Goal: Find specific page/section: Find specific page/section

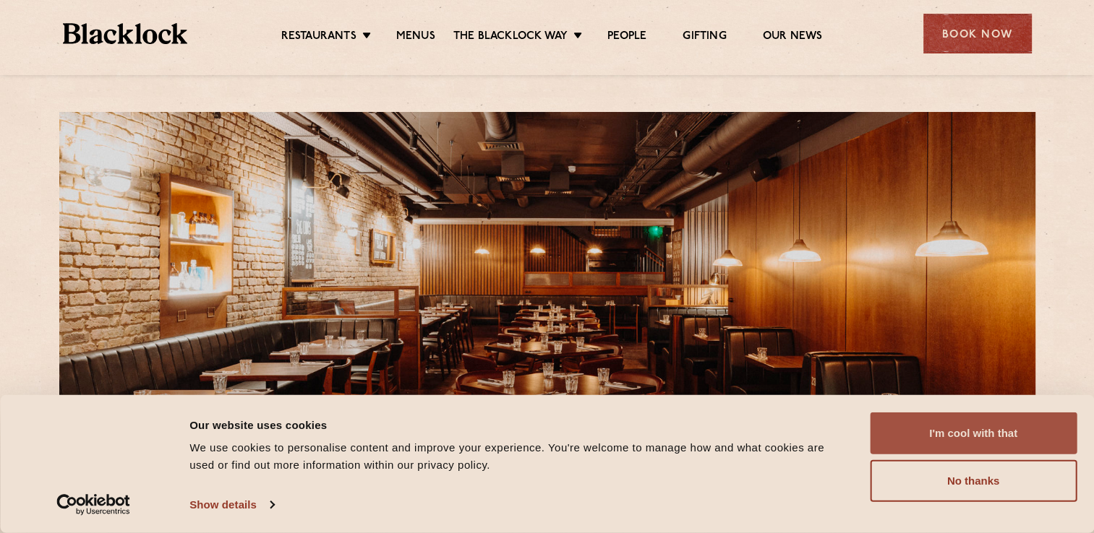
click at [922, 432] on button "I'm cool with that" at bounding box center [973, 434] width 207 height 42
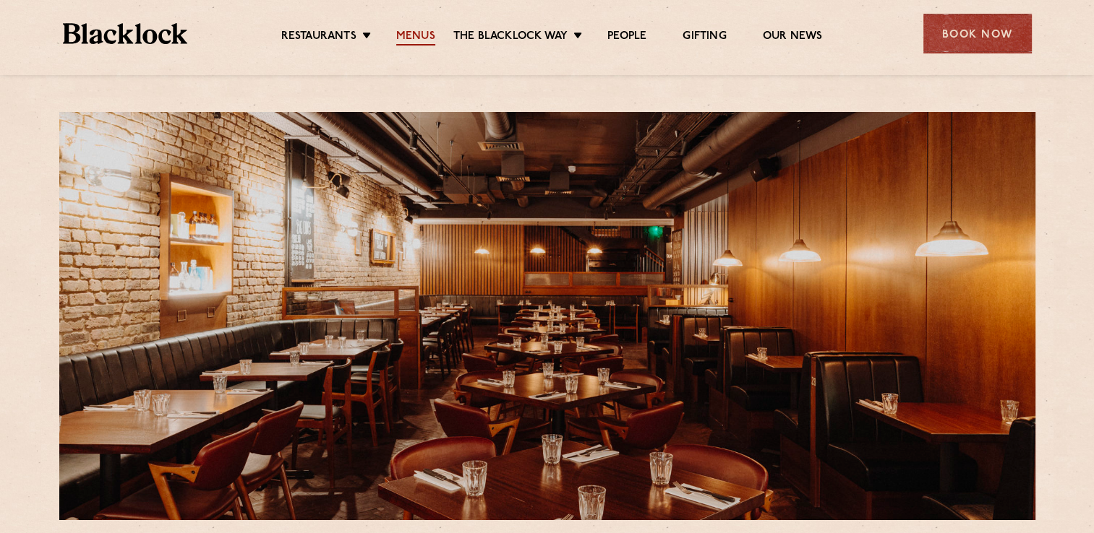
click at [416, 39] on link "Menus" at bounding box center [415, 38] width 39 height 16
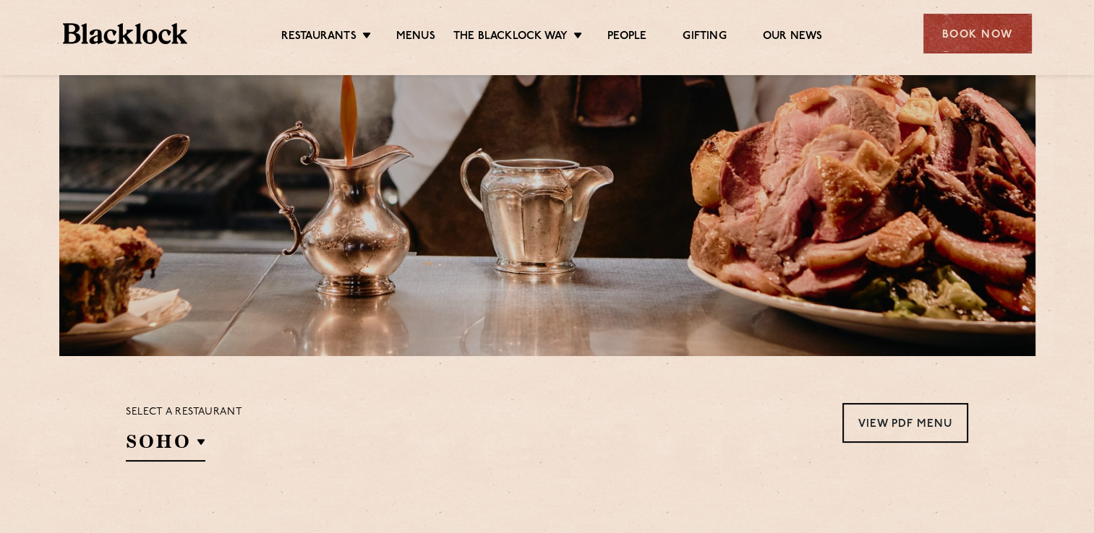
scroll to position [231, 0]
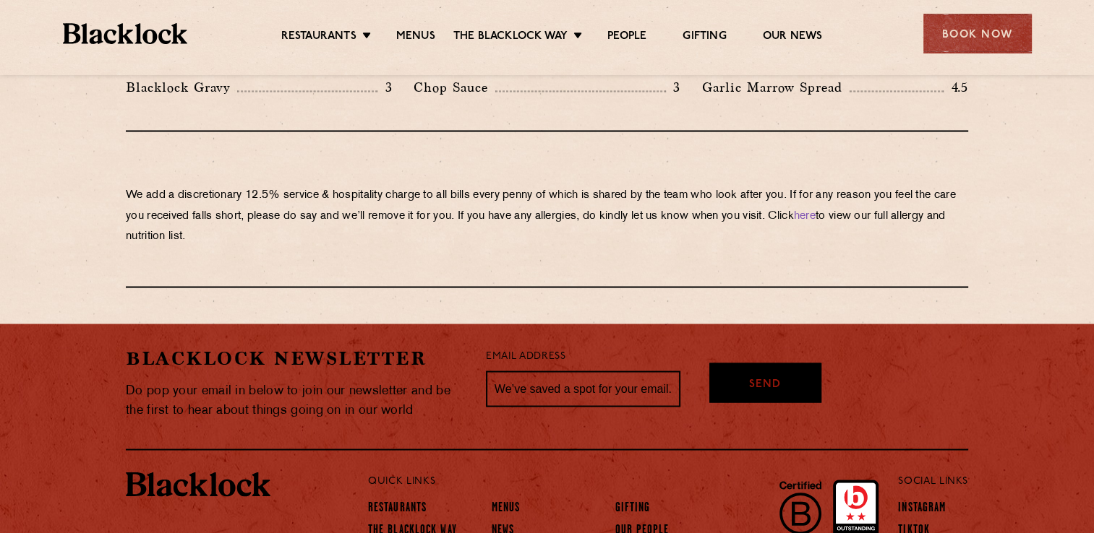
scroll to position [2580, 0]
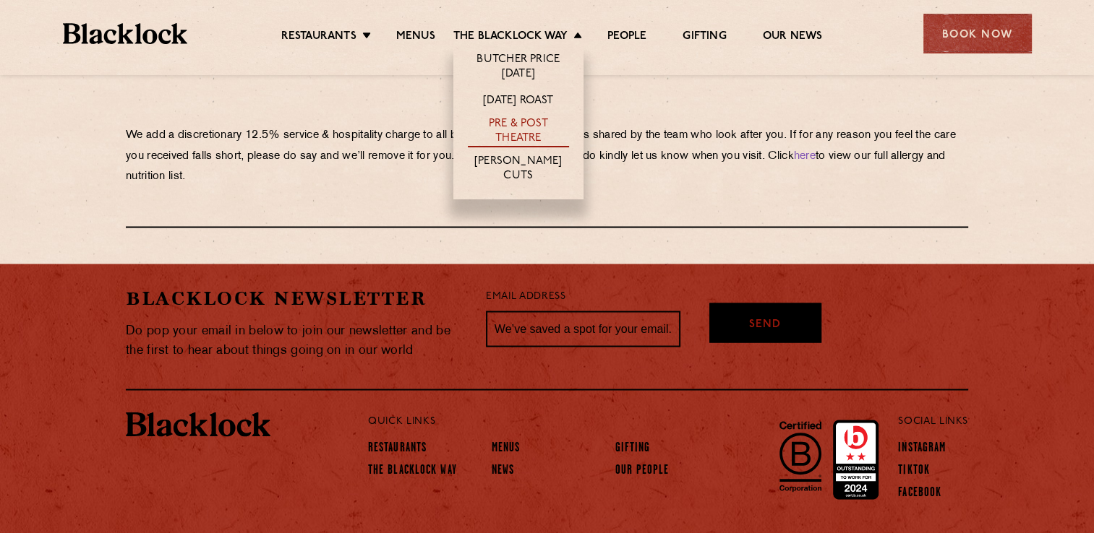
click at [518, 124] on link "Pre & Post Theatre" at bounding box center [518, 132] width 101 height 30
